Goal: Task Accomplishment & Management: Complete application form

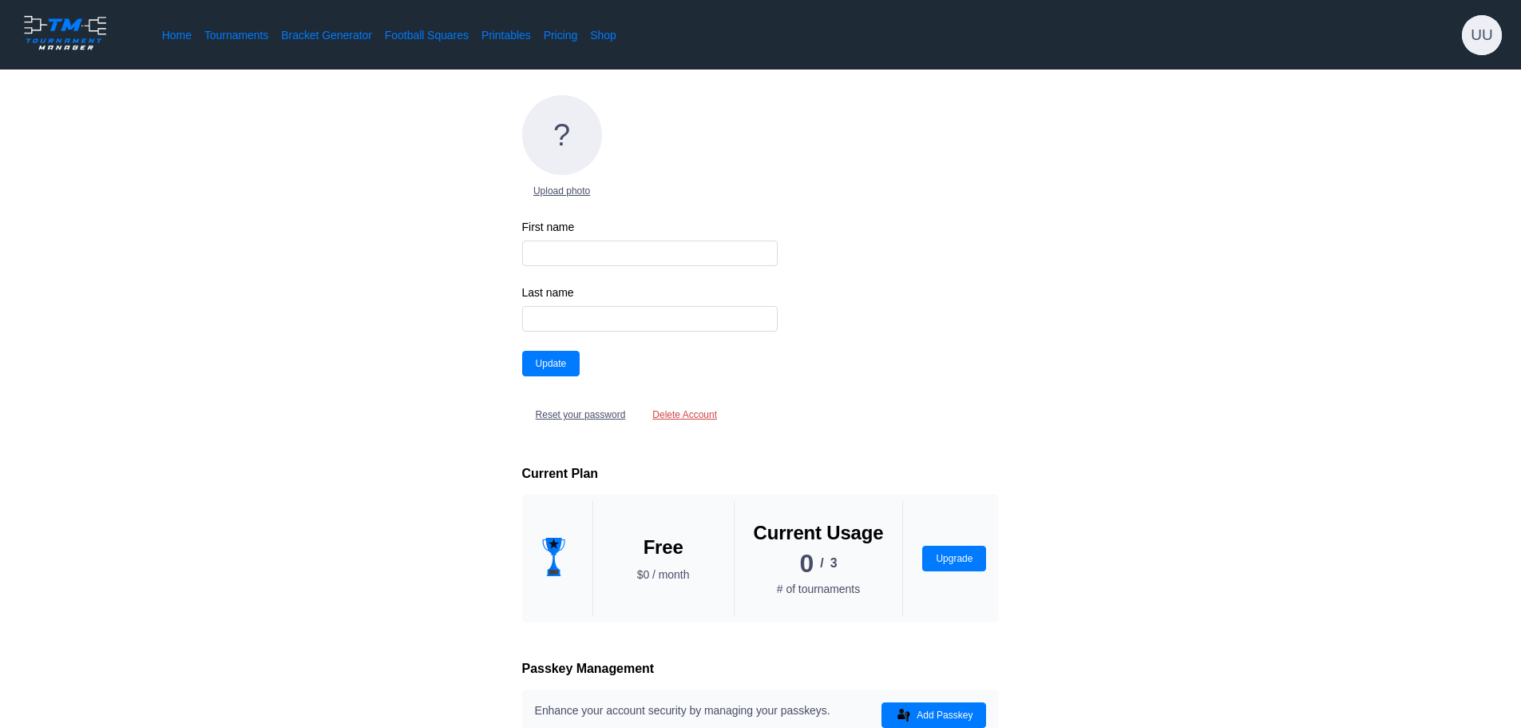
type input "isabel"
type input "rogers"
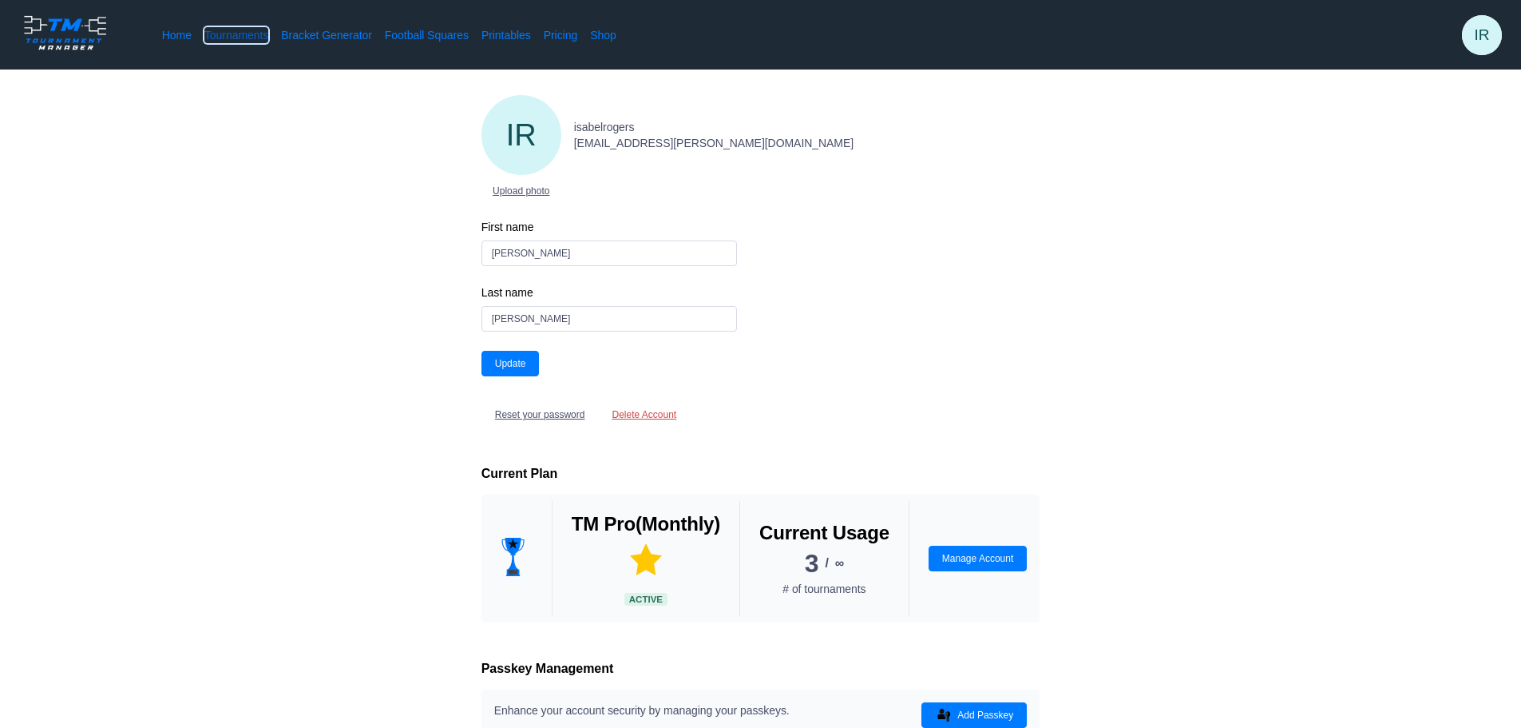
click at [241, 38] on link "Tournaments" at bounding box center [236, 35] width 64 height 16
